Goal: Task Accomplishment & Management: Manage account settings

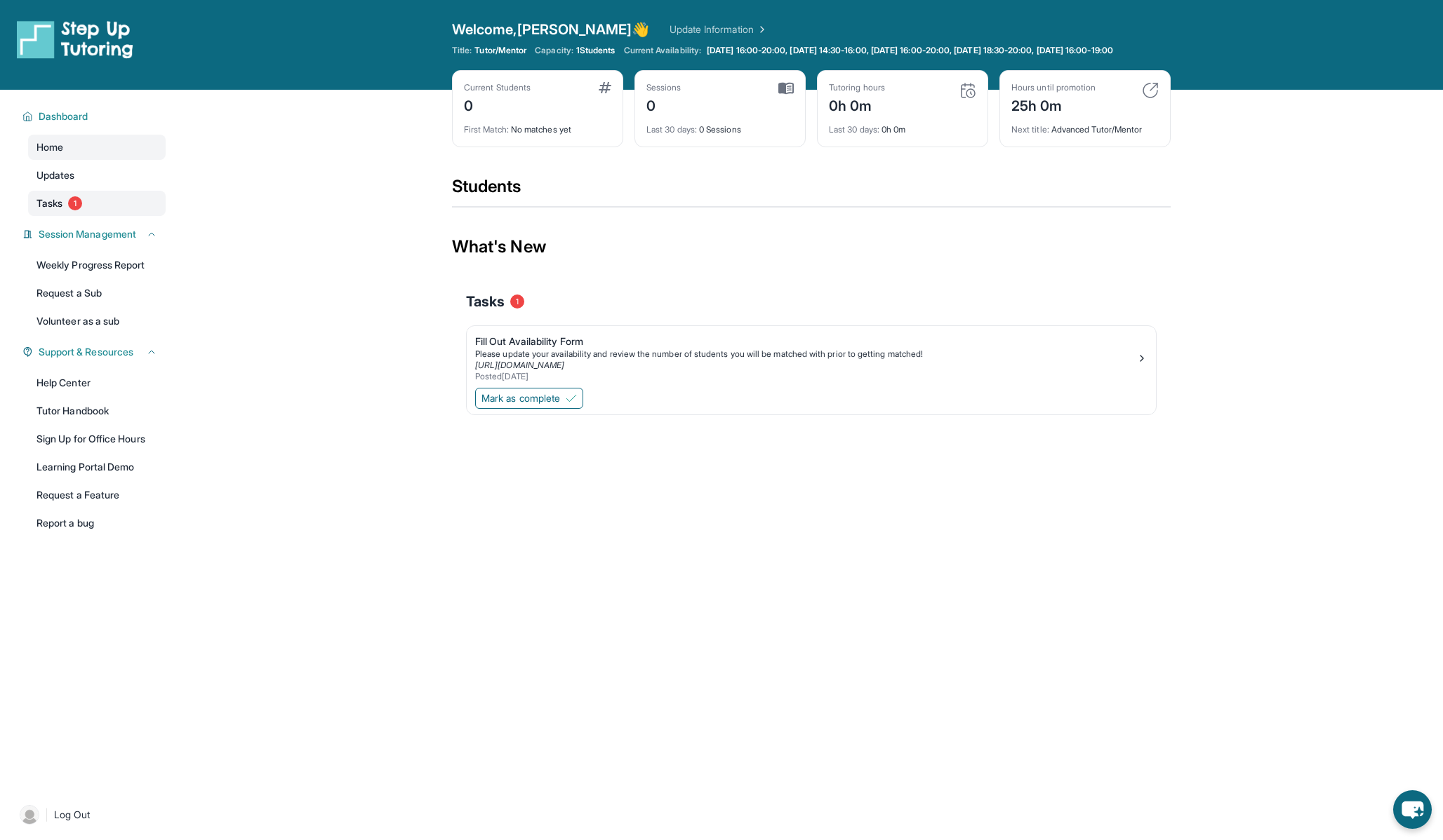
click at [62, 216] on link "Tasks 1" at bounding box center [96, 204] width 137 height 25
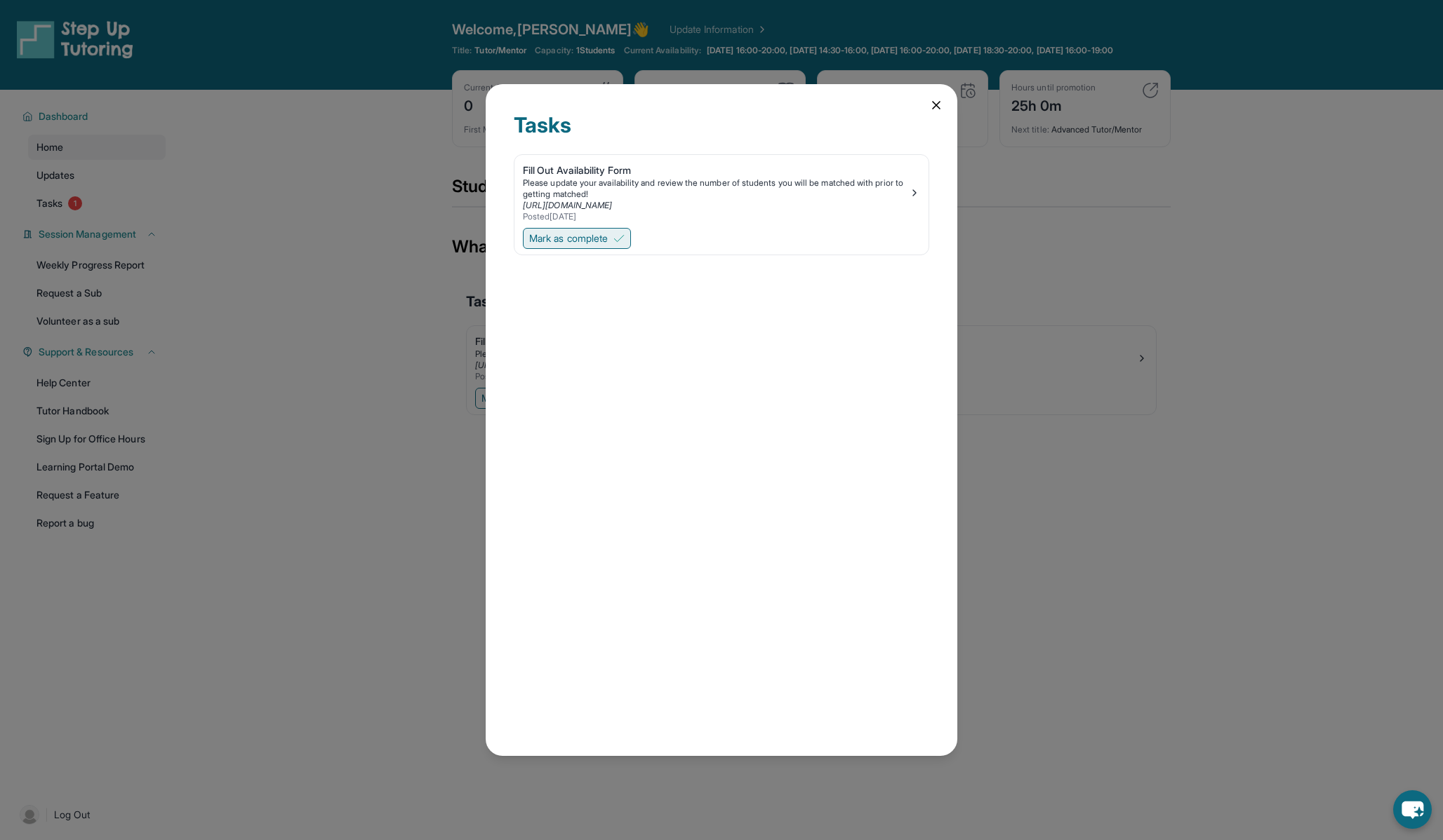
click at [608, 237] on span "Mark as complete" at bounding box center [569, 238] width 79 height 14
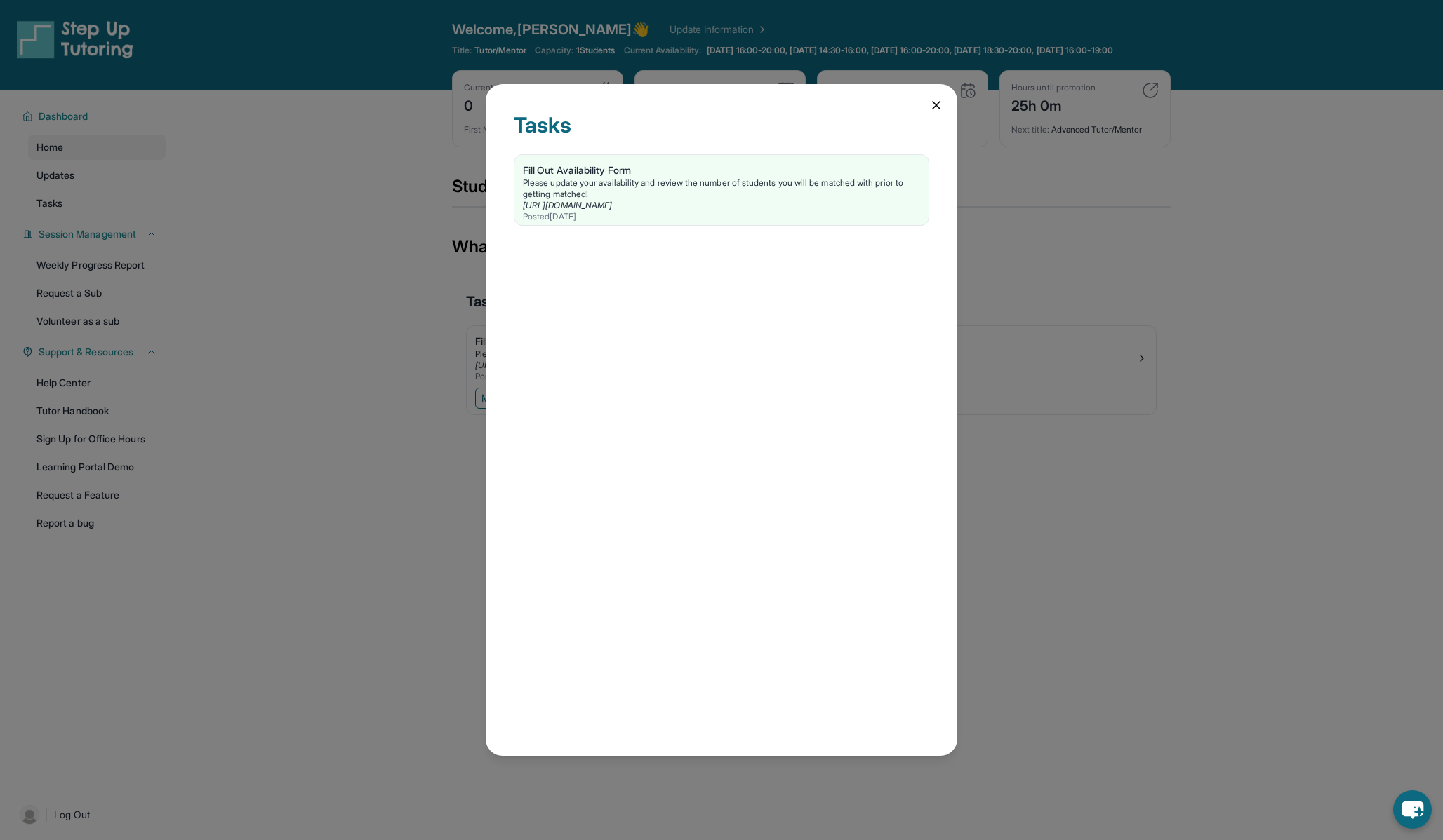
click at [942, 108] on icon at bounding box center [936, 106] width 14 height 14
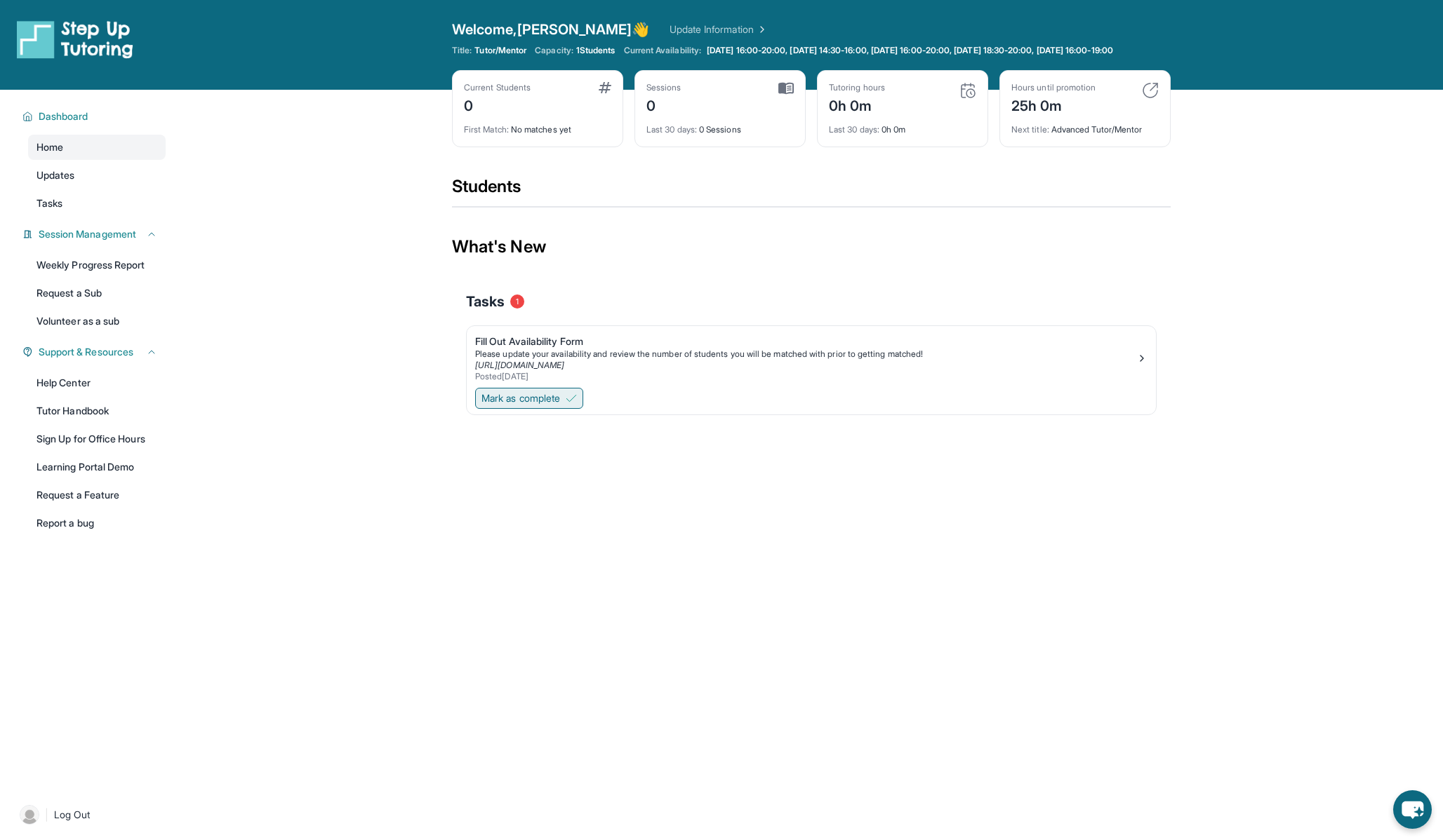
click at [558, 405] on span "Mark as complete" at bounding box center [521, 399] width 79 height 14
click at [456, 507] on div "Open sidebar Welcome, Zsigmond 👋 Update Information Title: Tutor/Mentor Capacit…" at bounding box center [721, 420] width 1443 height 840
click at [613, 51] on span "1 Students" at bounding box center [595, 50] width 39 height 12
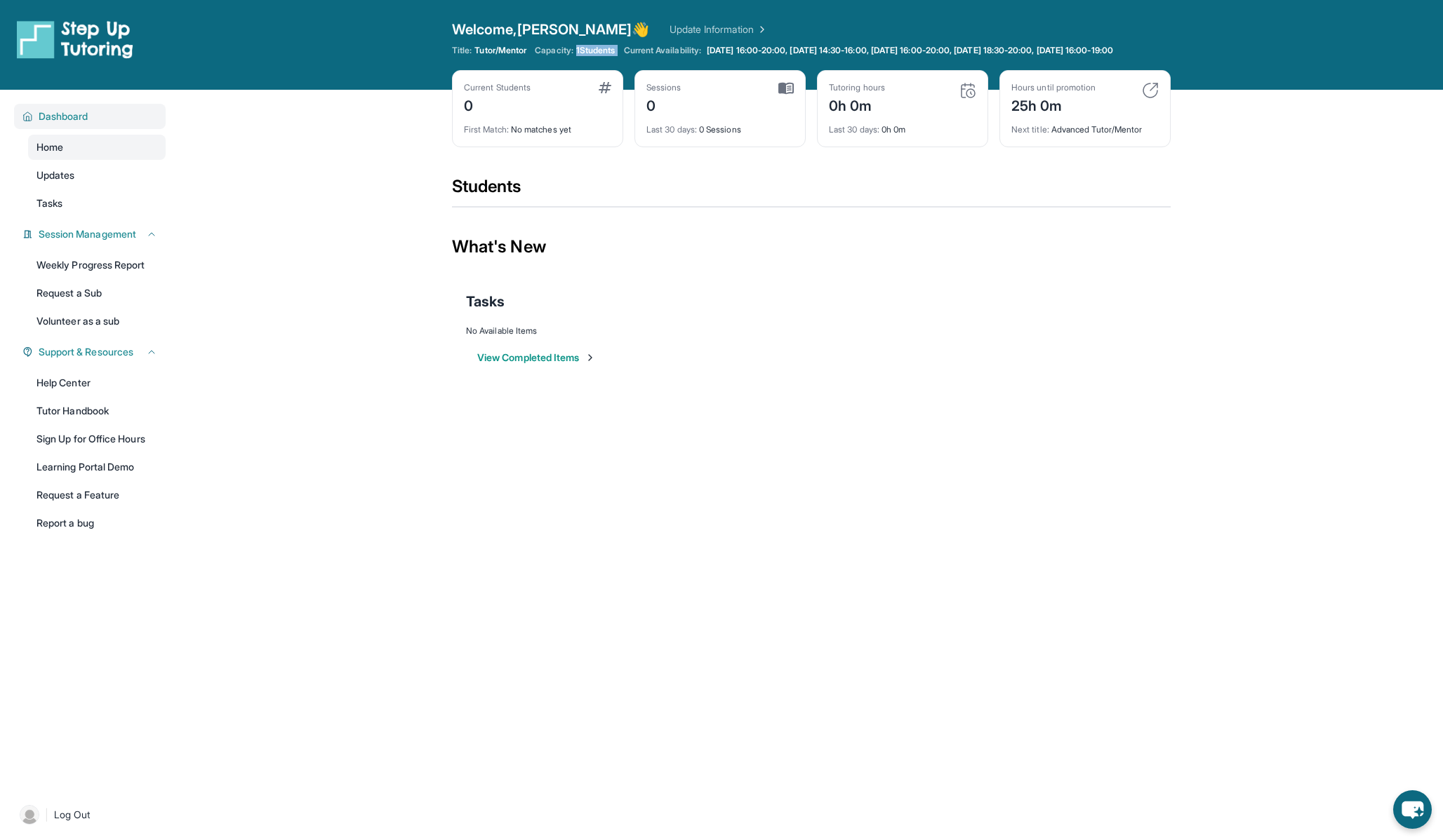
click at [75, 124] on span "Dashboard" at bounding box center [64, 117] width 50 height 14
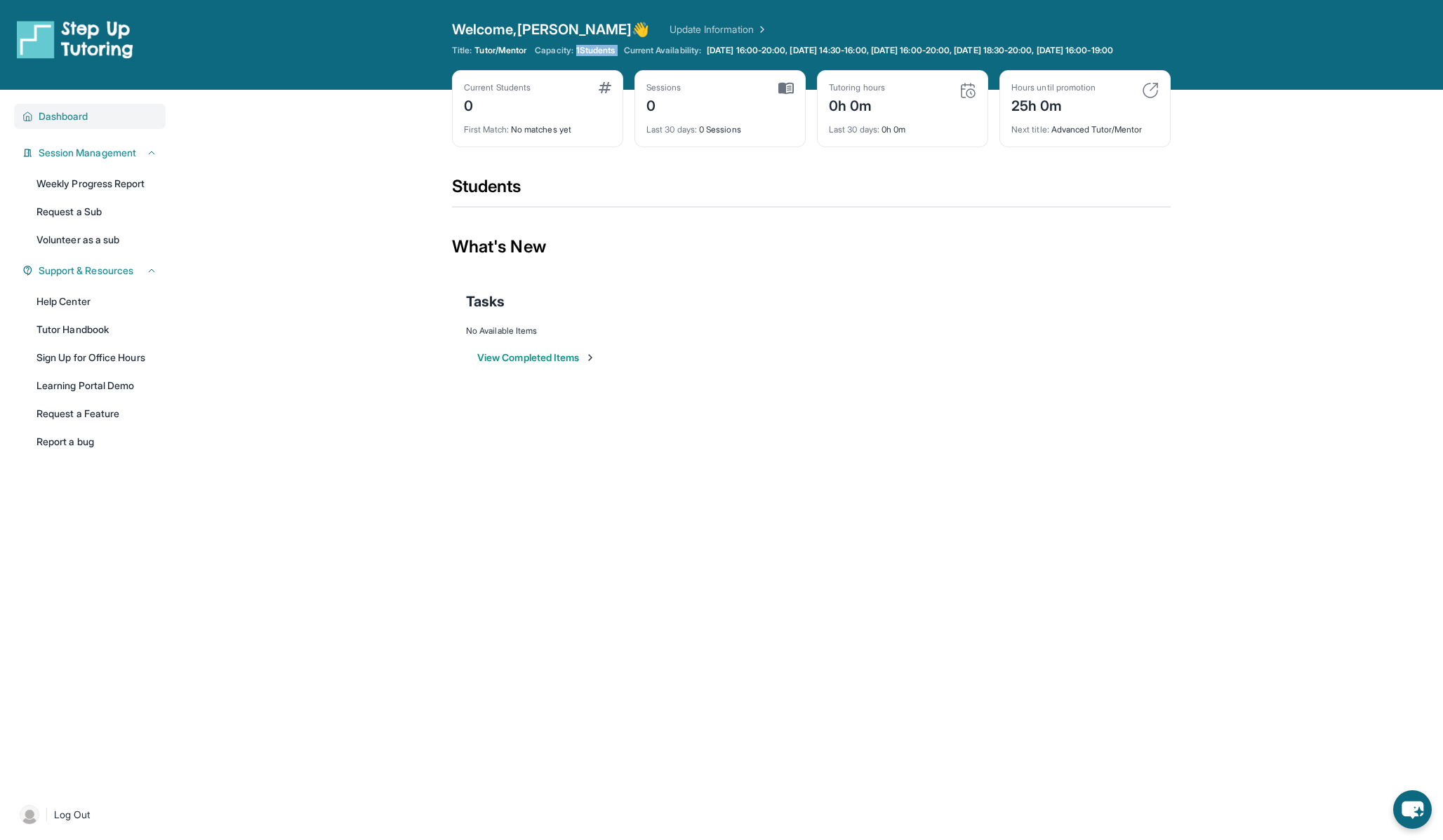
click at [75, 124] on span "Dashboard" at bounding box center [64, 117] width 50 height 14
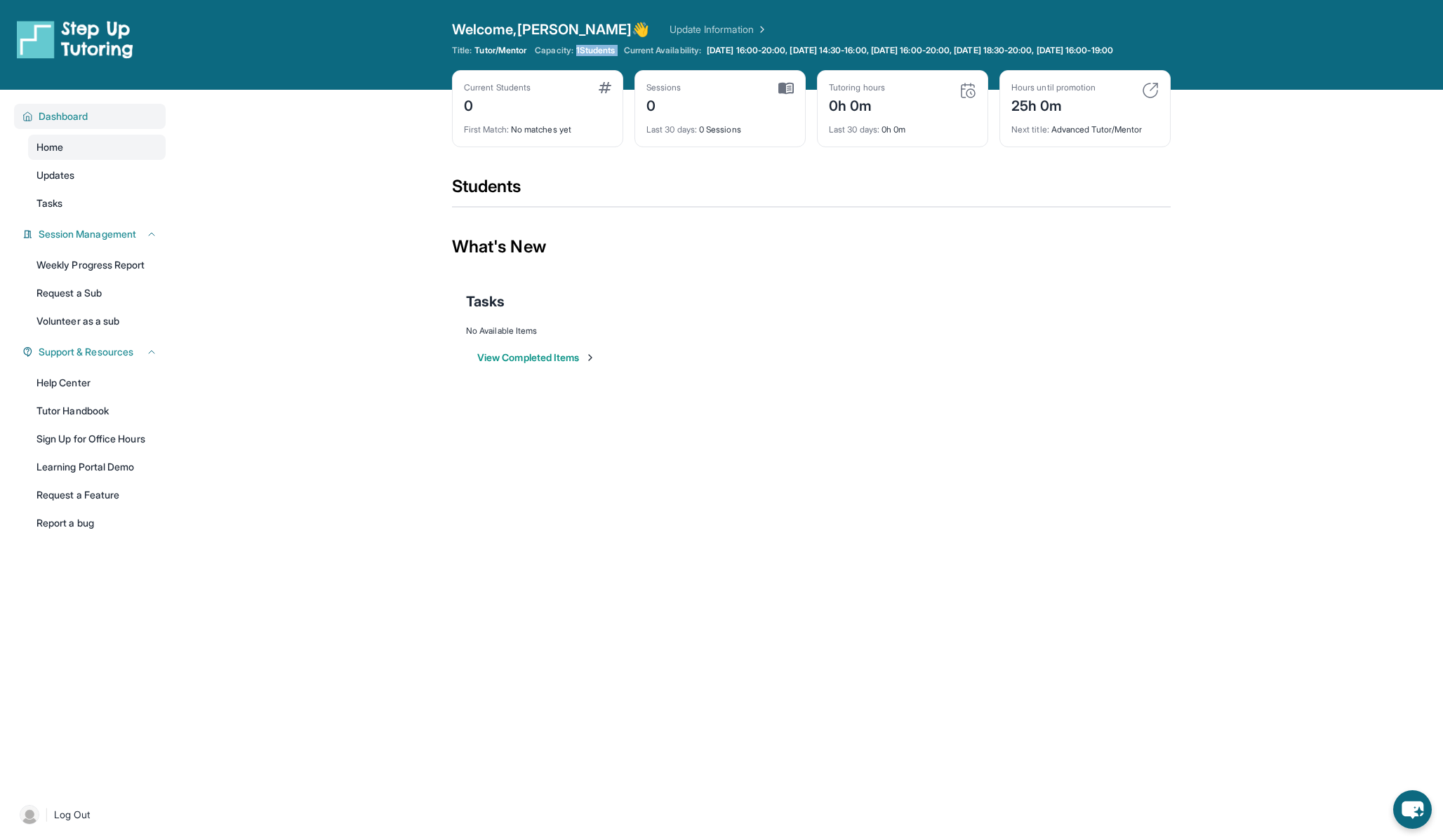
click at [75, 124] on span "Dashboard" at bounding box center [64, 117] width 50 height 14
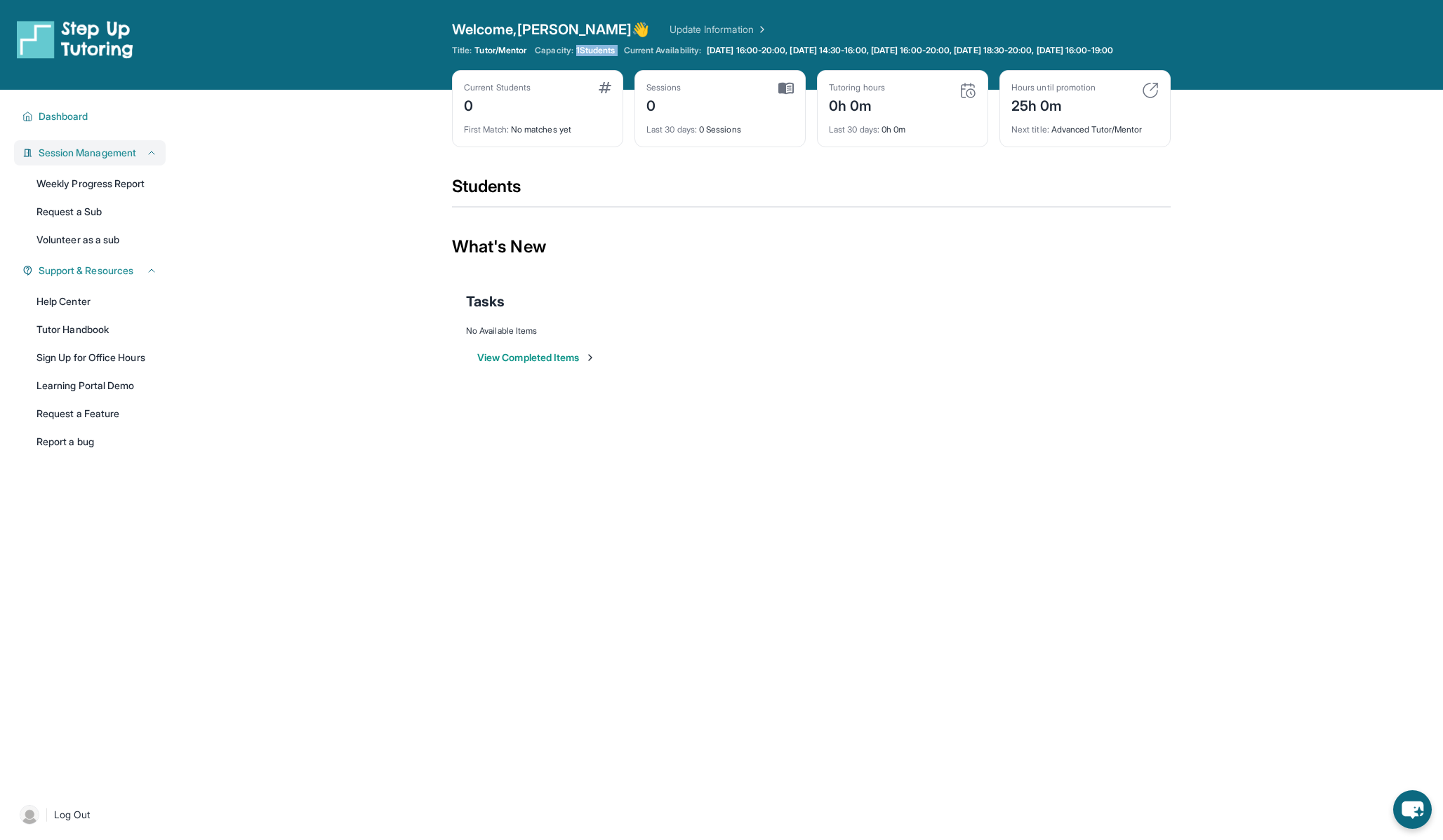
click at [89, 160] on span "Session Management" at bounding box center [87, 153] width 98 height 14
click at [96, 337] on link "Tutor Handbook" at bounding box center [96, 330] width 137 height 25
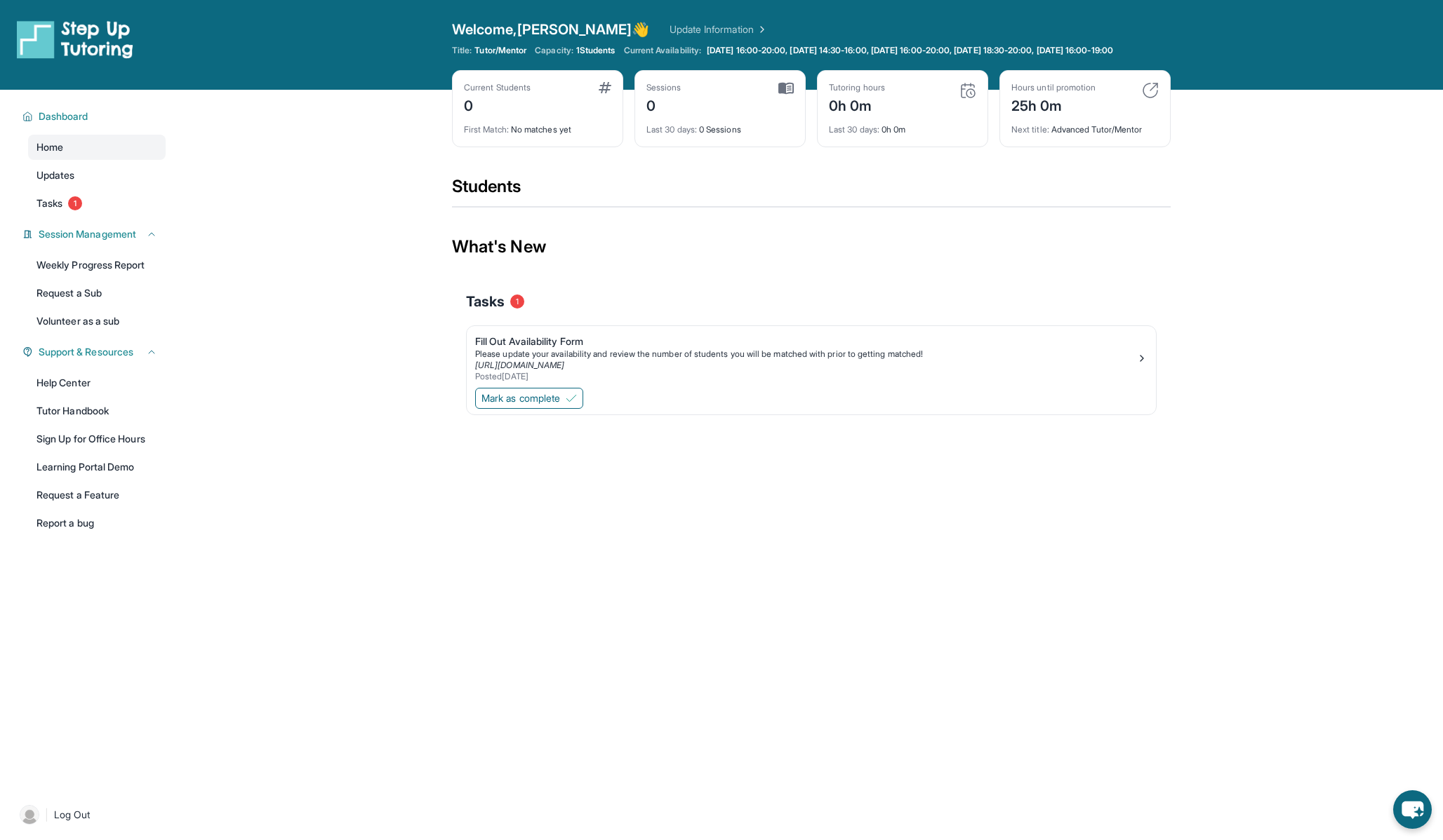
click at [987, 145] on div "Tutoring hours 0h 0m Last 30 days : 0h 0m" at bounding box center [902, 108] width 171 height 77
